Goal: Navigation & Orientation: Find specific page/section

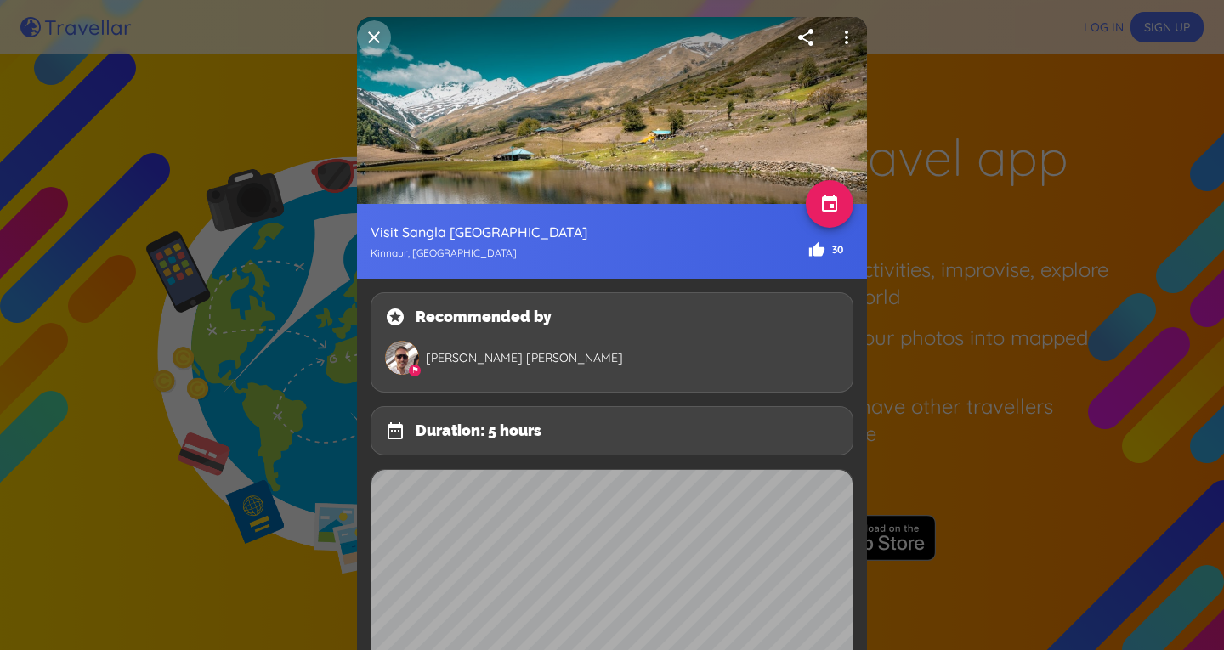
click at [376, 31] on icon "button" at bounding box center [374, 37] width 20 height 20
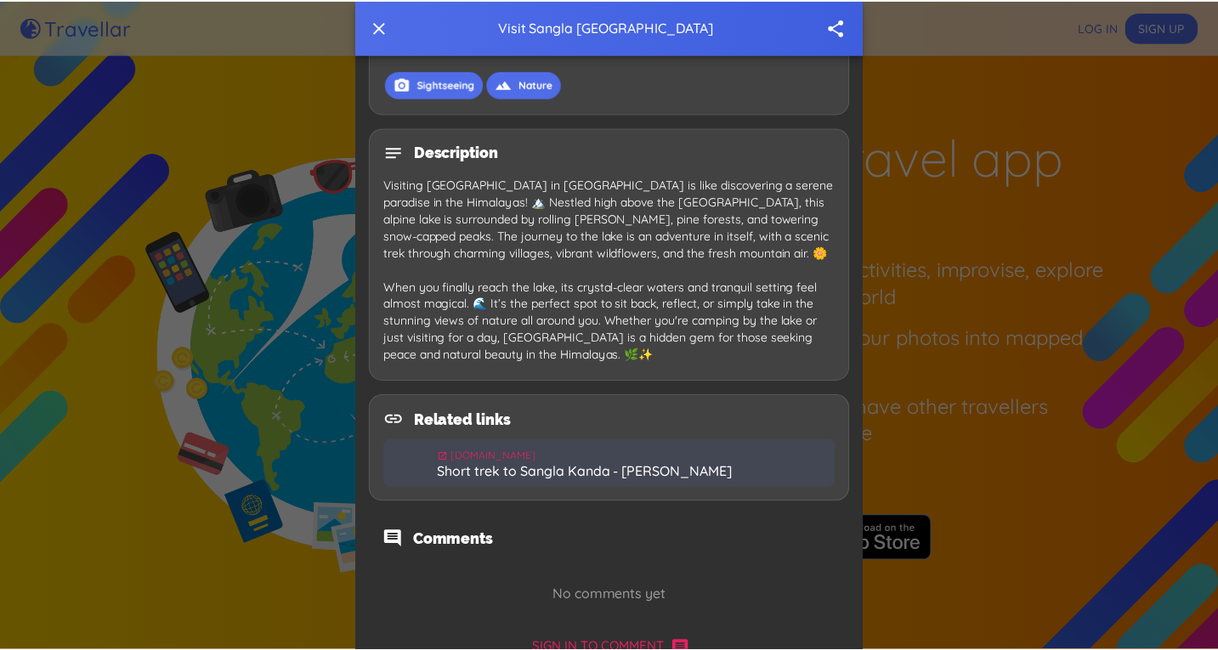
scroll to position [886, 0]
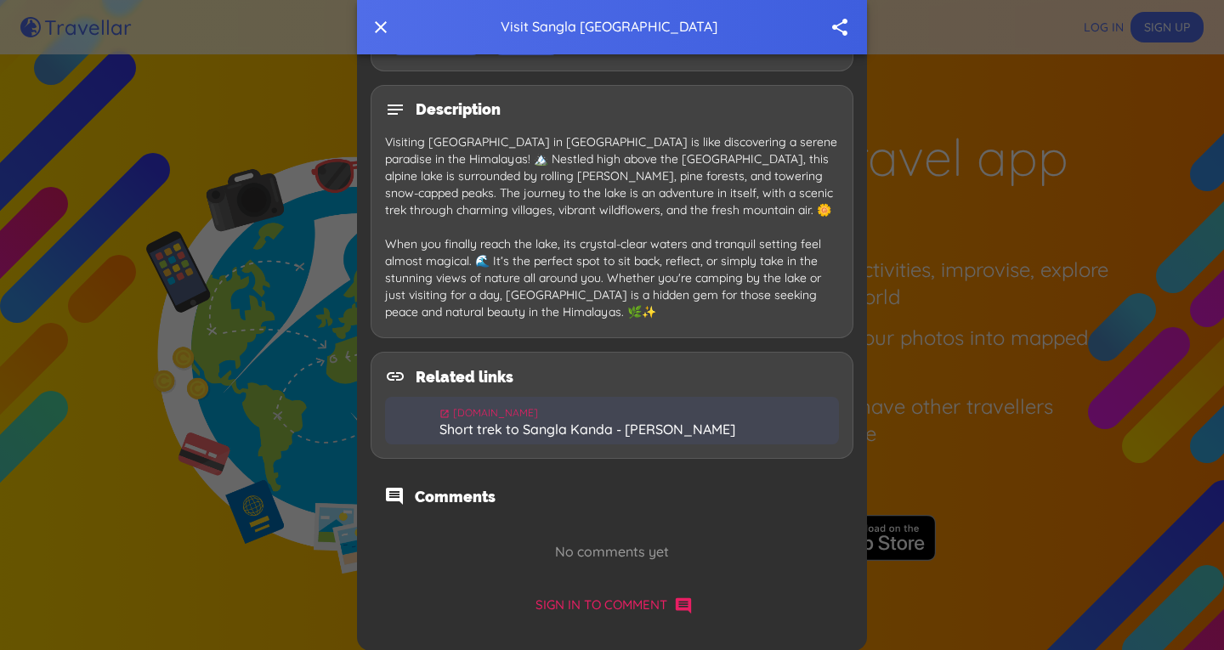
drag, startPoint x: 111, startPoint y: 374, endPoint x: 44, endPoint y: 1, distance: 379.1
click at [111, 374] on div at bounding box center [612, 325] width 1224 height 650
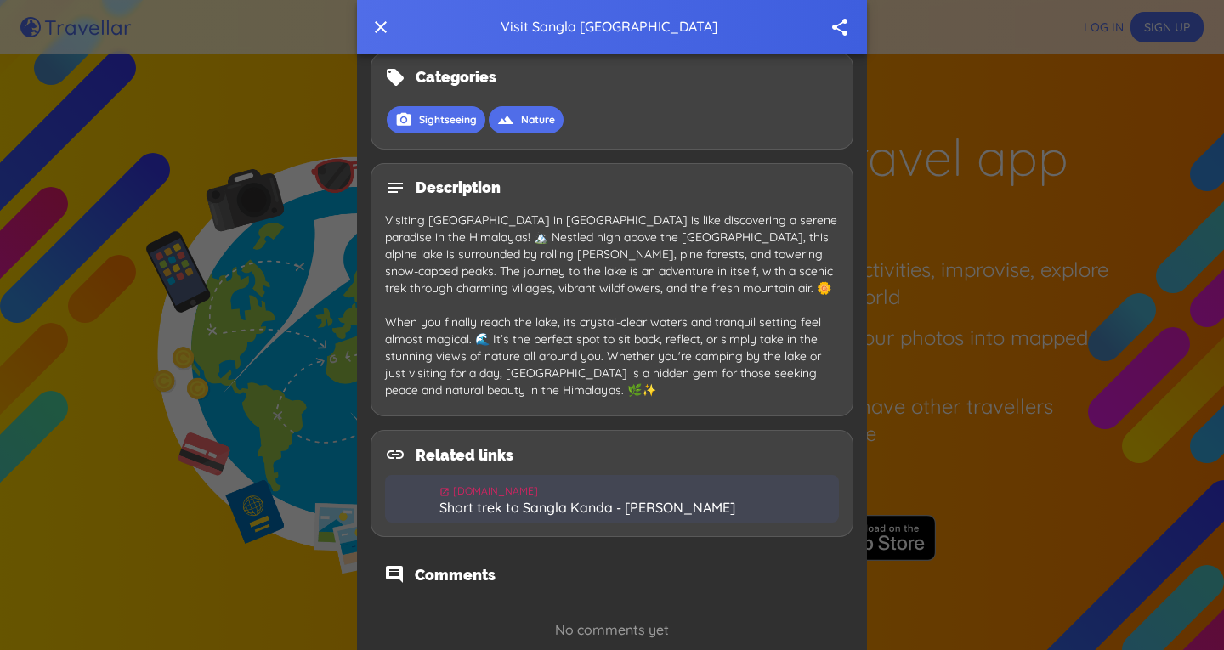
scroll to position [885, 0]
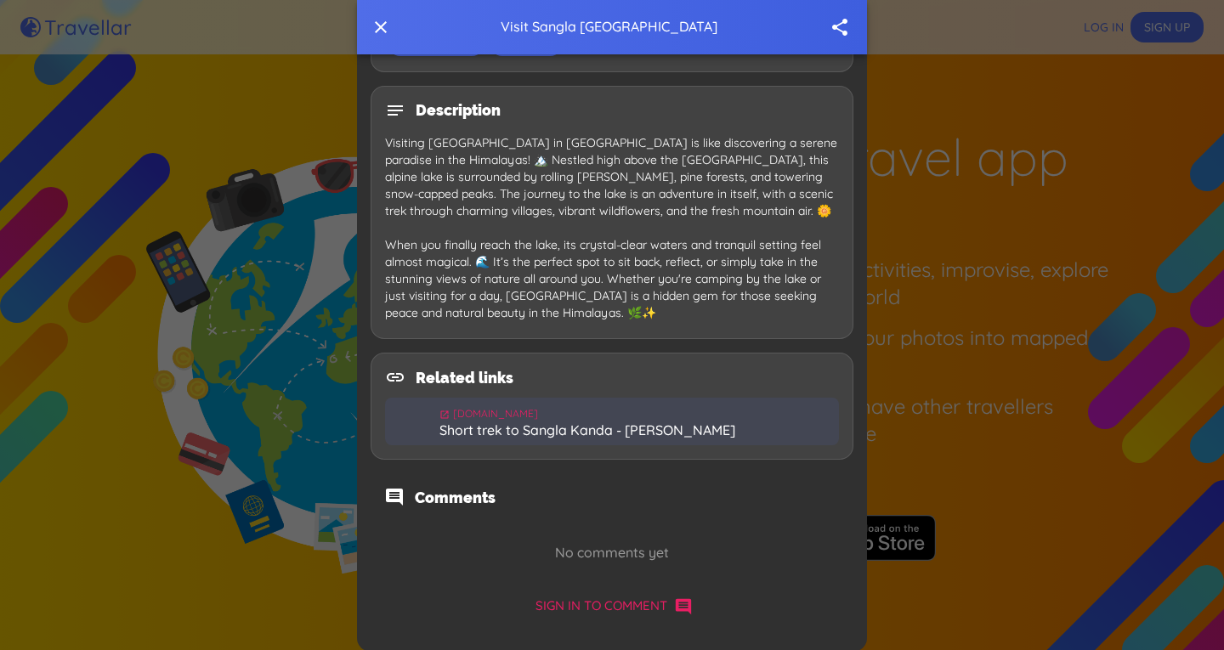
click at [552, 432] on h6 "Short trek to Sangla Kanda - [PERSON_NAME]" at bounding box center [635, 430] width 393 height 16
